Goal: Task Accomplishment & Management: Manage account settings

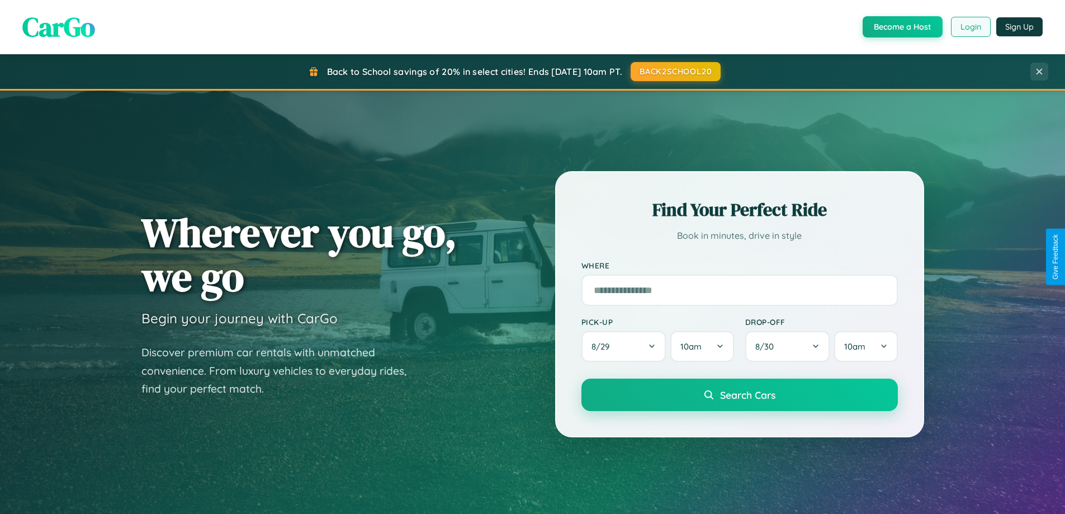
click at [970, 27] on button "Login" at bounding box center [971, 27] width 40 height 20
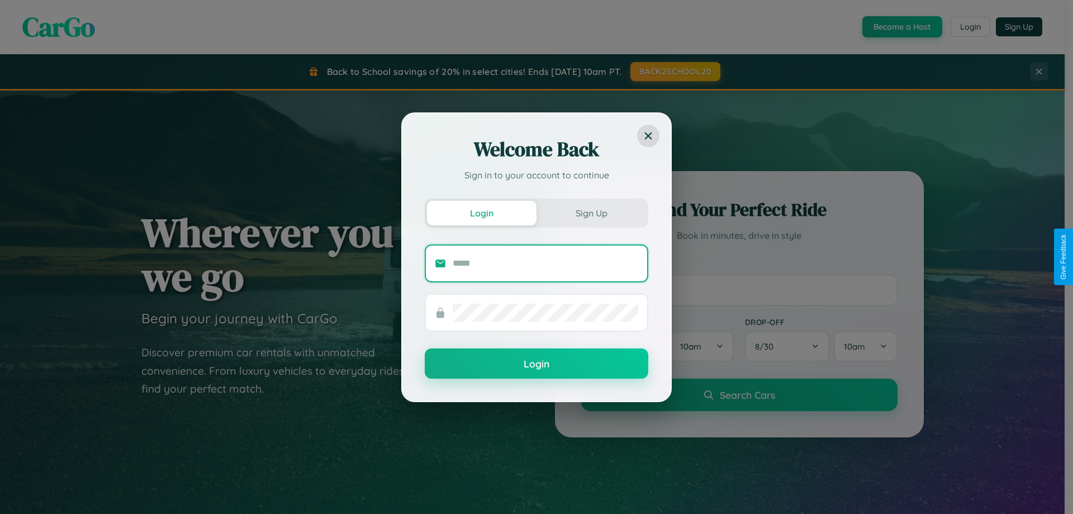
click at [545, 263] on input "text" at bounding box center [546, 263] width 186 height 18
type input "**********"
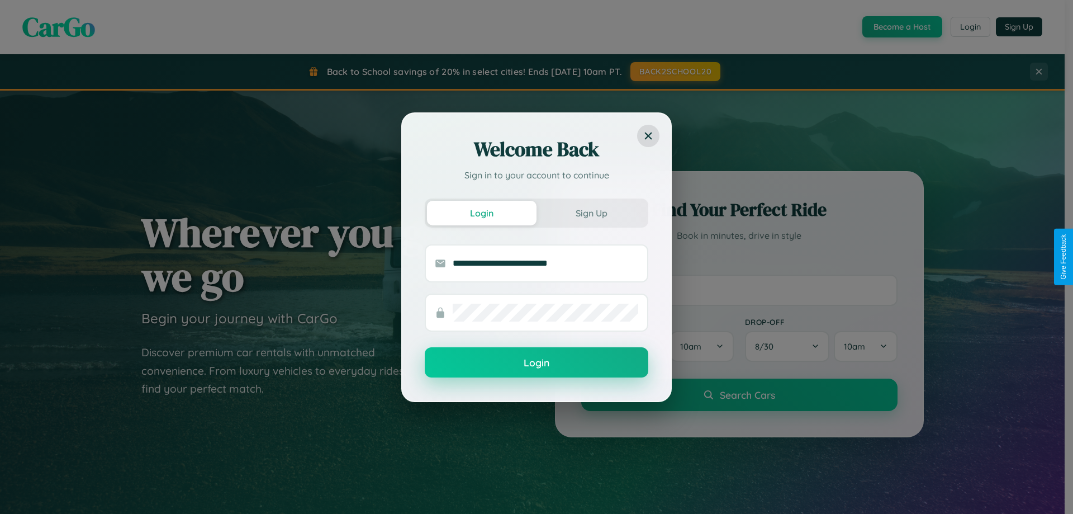
click at [537, 363] on button "Login" at bounding box center [537, 362] width 224 height 30
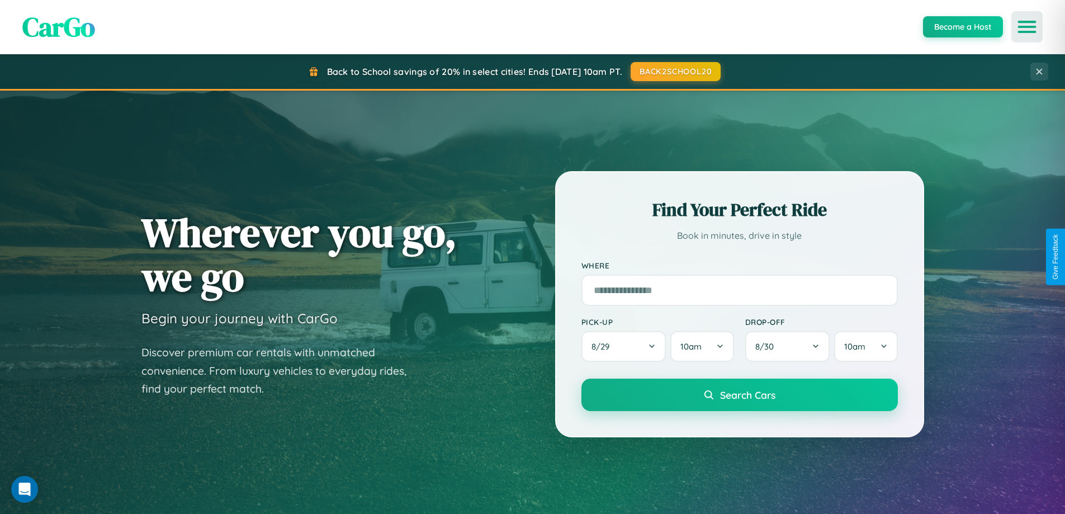
click at [1027, 27] on icon "Open menu" at bounding box center [1027, 27] width 16 height 10
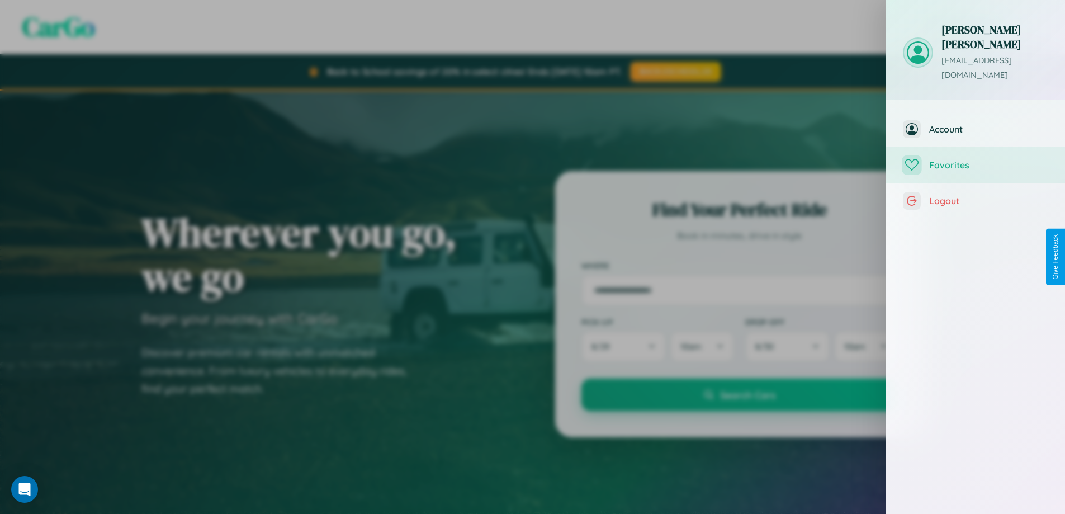
click at [975, 159] on span "Favorites" at bounding box center [988, 164] width 119 height 11
